Goal: Information Seeking & Learning: Learn about a topic

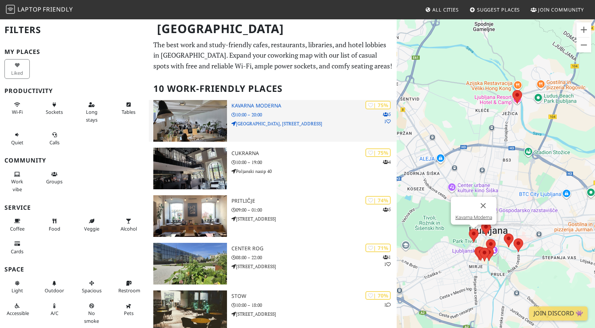
click at [195, 124] on img at bounding box center [190, 121] width 74 height 42
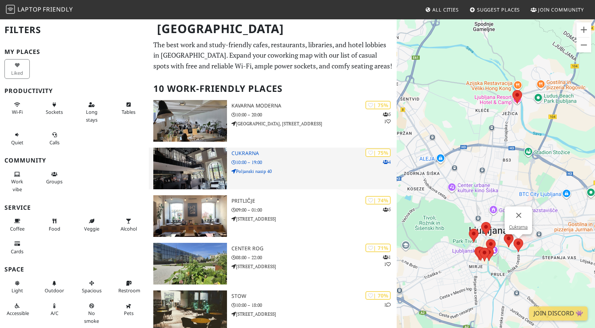
click at [194, 179] on img at bounding box center [190, 169] width 74 height 42
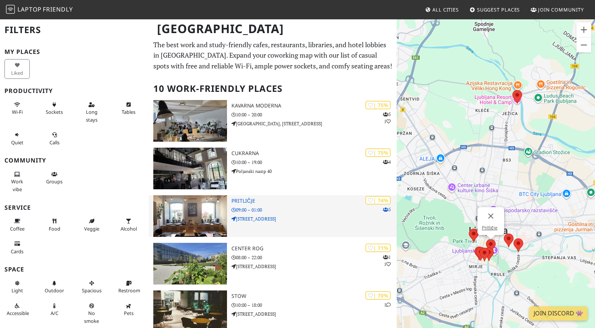
click at [192, 215] on img at bounding box center [190, 216] width 74 height 42
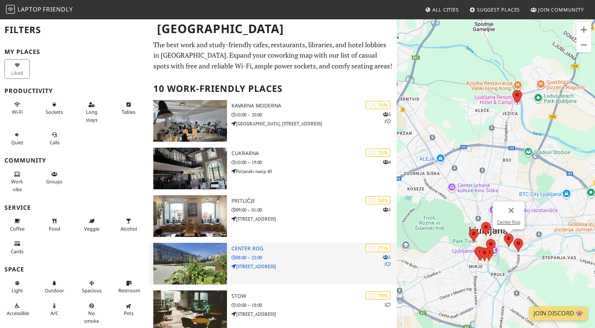
click at [189, 254] on img at bounding box center [190, 264] width 74 height 42
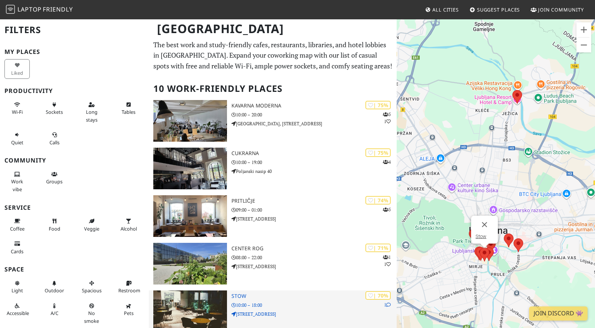
click at [204, 304] on img at bounding box center [190, 312] width 74 height 42
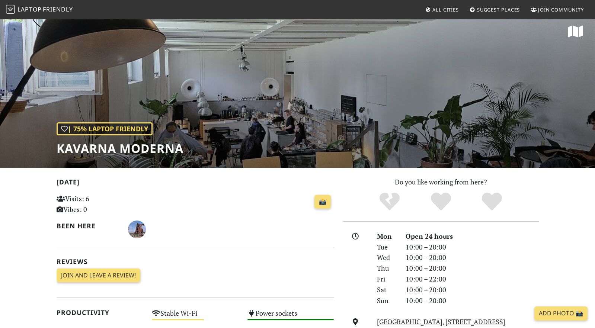
scroll to position [6, 0]
click at [233, 116] on div "| 75% Laptop Friendly Kavarna Moderna" at bounding box center [297, 90] width 595 height 155
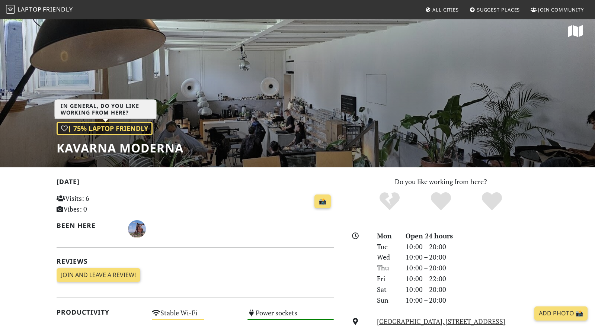
click at [124, 134] on div "| 75% Laptop Friendly" at bounding box center [105, 128] width 96 height 13
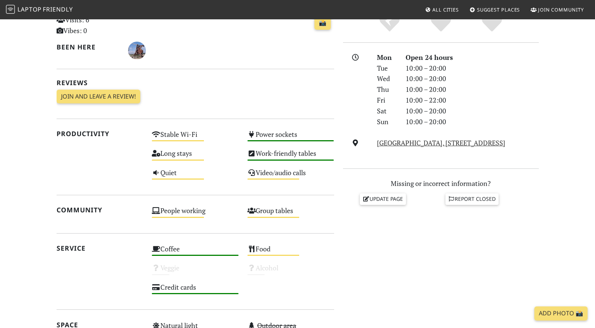
scroll to position [292, 0]
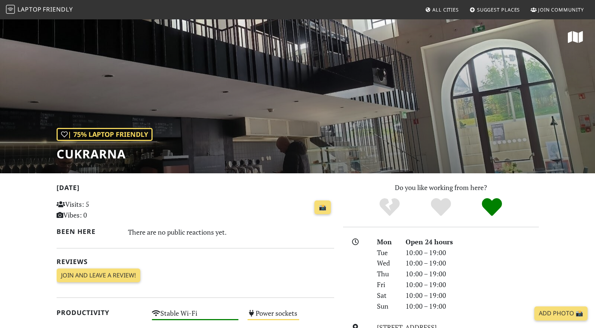
click at [288, 135] on div "| 75% Laptop Friendly Cukrarna" at bounding box center [297, 96] width 595 height 155
click at [574, 114] on div "| 75% Laptop Friendly Cukrarna" at bounding box center [297, 96] width 595 height 155
click at [501, 142] on div "| 75% Laptop Friendly Cukrarna" at bounding box center [297, 96] width 595 height 155
